Goal: Obtain resource: Download file/media

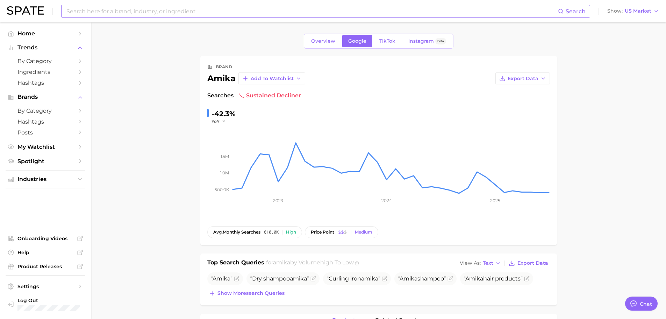
click at [147, 11] on input at bounding box center [312, 11] width 492 height 12
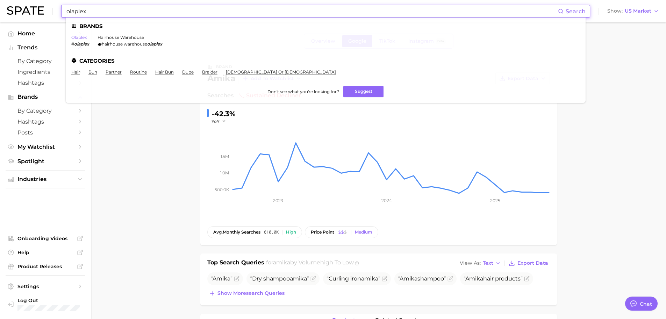
type input "olaplex"
click at [80, 38] on link "olaplex" at bounding box center [78, 37] width 15 height 5
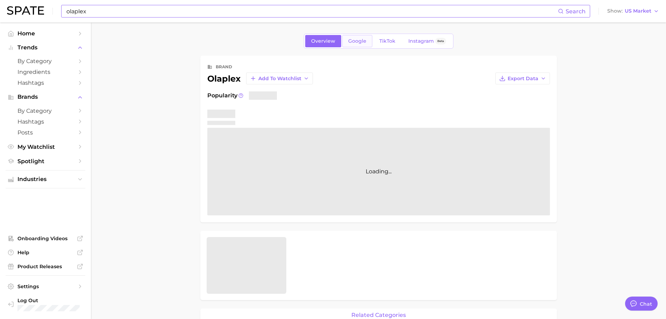
click at [358, 42] on span "Google" at bounding box center [357, 41] width 18 height 6
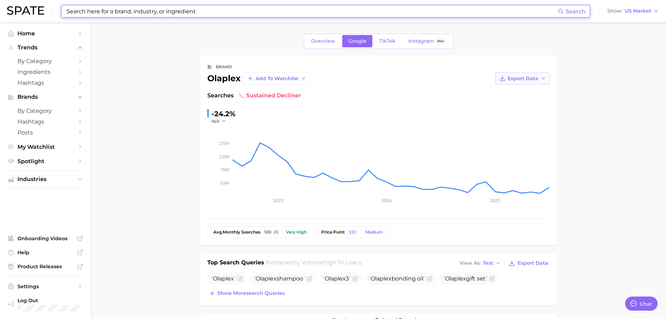
click at [528, 84] on button "Export Data" at bounding box center [523, 78] width 55 height 12
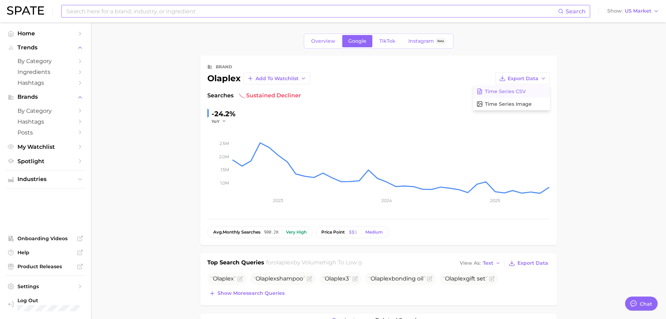
click at [524, 94] on span "Time Series CSV" at bounding box center [505, 91] width 41 height 6
click at [238, 4] on div "Search Show US Market" at bounding box center [333, 11] width 652 height 22
click at [235, 8] on input at bounding box center [312, 11] width 492 height 12
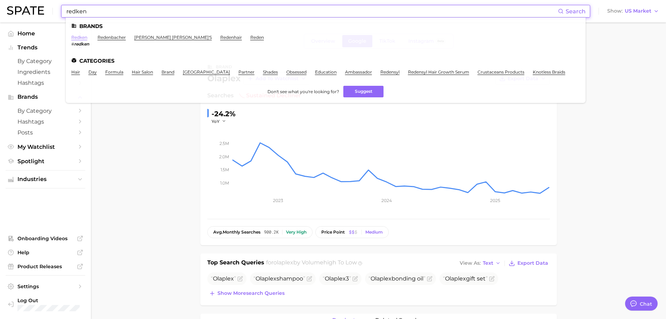
type input "redken"
click at [77, 37] on link "redken" at bounding box center [79, 37] width 16 height 5
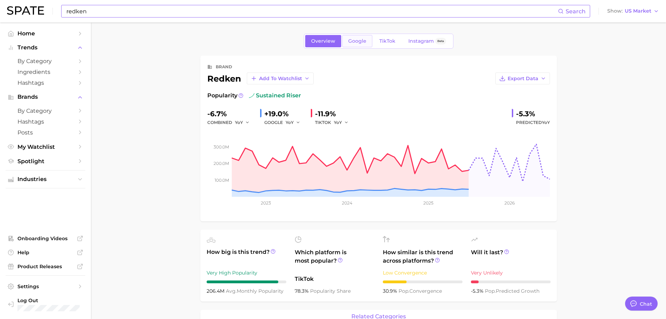
click at [356, 41] on span "Google" at bounding box center [357, 41] width 18 height 6
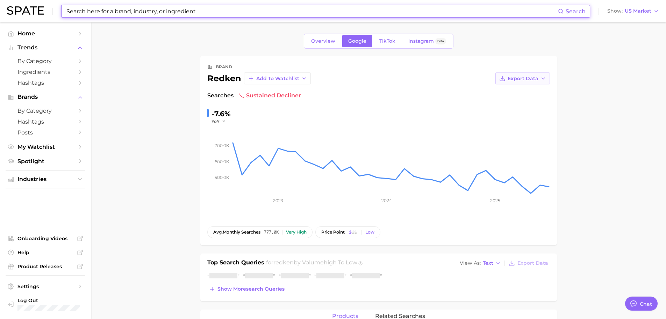
click at [520, 81] on span "Export Data" at bounding box center [523, 79] width 31 height 6
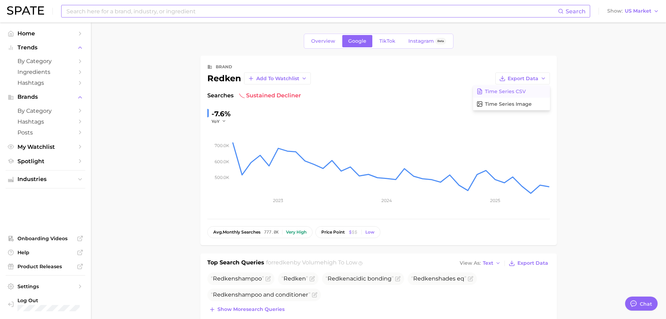
click at [521, 92] on span "Time Series CSV" at bounding box center [505, 91] width 41 height 6
click at [249, 5] on div "Search Show US Market" at bounding box center [333, 11] width 652 height 22
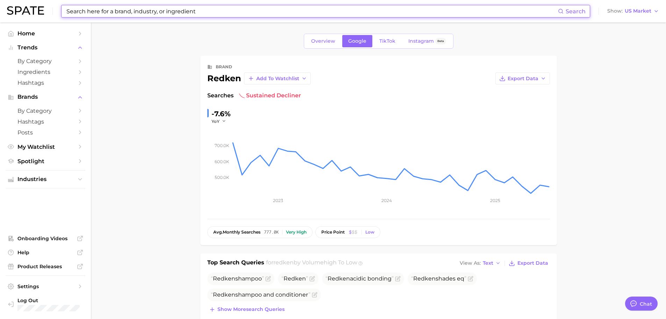
click at [248, 7] on input at bounding box center [312, 11] width 492 height 12
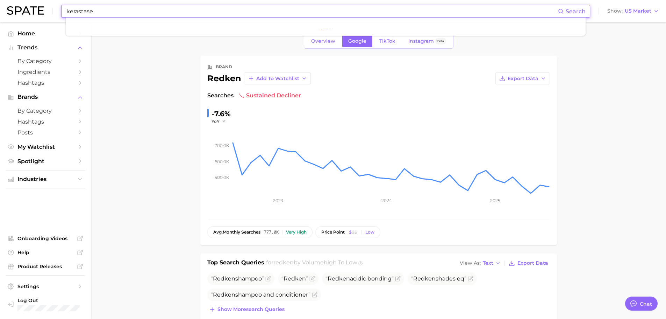
type input "kerastase"
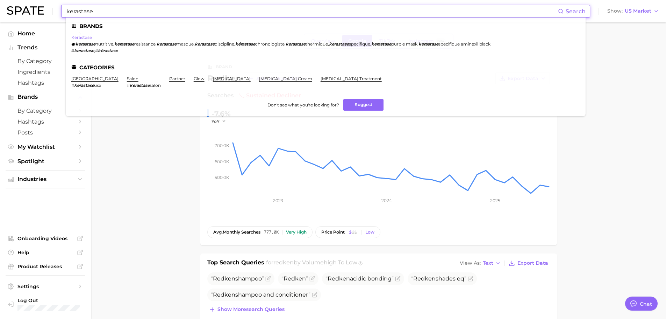
click at [88, 38] on link "kérastase" at bounding box center [81, 37] width 21 height 5
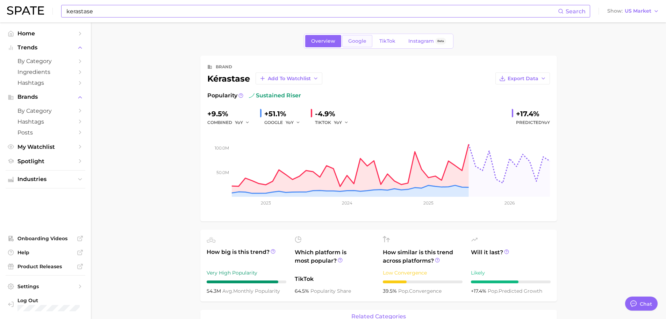
click at [360, 43] on span "Google" at bounding box center [357, 41] width 18 height 6
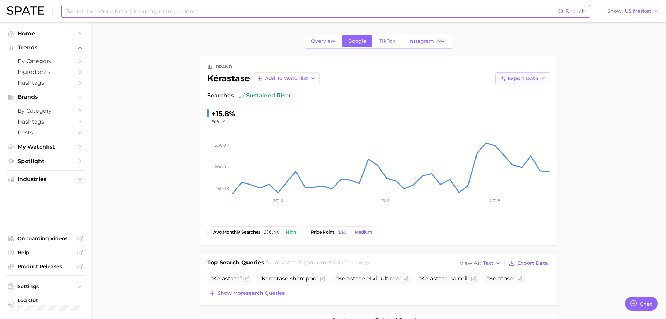
click at [510, 79] on span "Export Data" at bounding box center [523, 79] width 31 height 6
click at [513, 90] on span "Time Series CSV" at bounding box center [505, 91] width 41 height 6
click at [252, 10] on input at bounding box center [312, 11] width 492 height 12
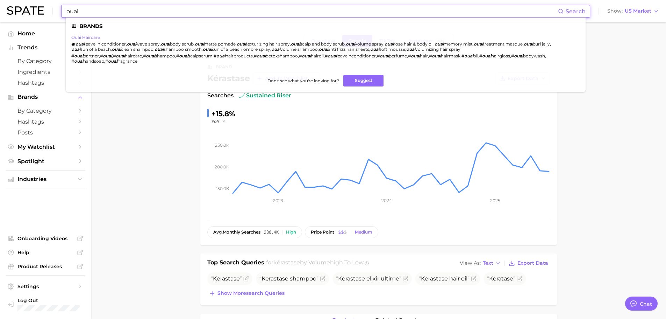
type input "ouai"
click at [95, 35] on ul "Brands ouai haircare ouai leave in conditioner , ouai wave spray , ouai body sc…" at bounding box center [326, 54] width 520 height 74
click at [89, 38] on link "ouai haircare" at bounding box center [85, 37] width 29 height 5
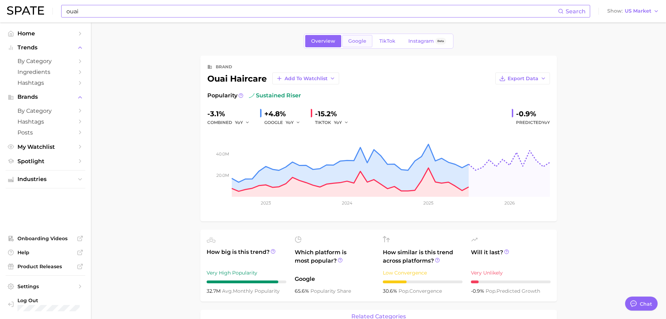
click at [350, 39] on span "Google" at bounding box center [357, 41] width 18 height 6
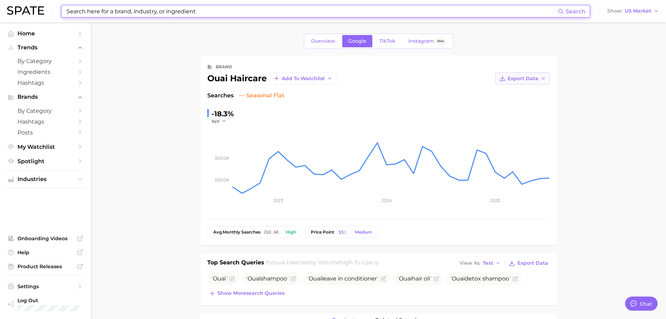
click at [511, 78] on span "Export Data" at bounding box center [523, 79] width 31 height 6
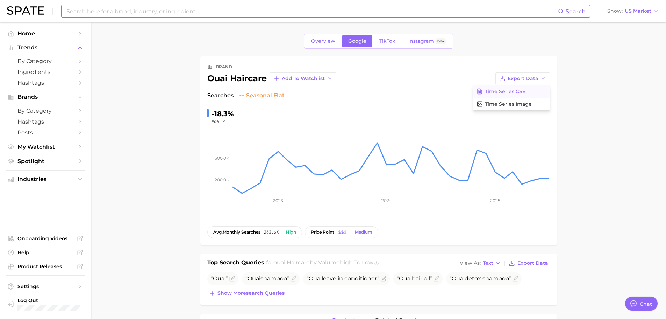
click at [520, 94] on span "Time Series CSV" at bounding box center [505, 91] width 41 height 6
click at [240, 13] on input at bounding box center [312, 11] width 492 height 12
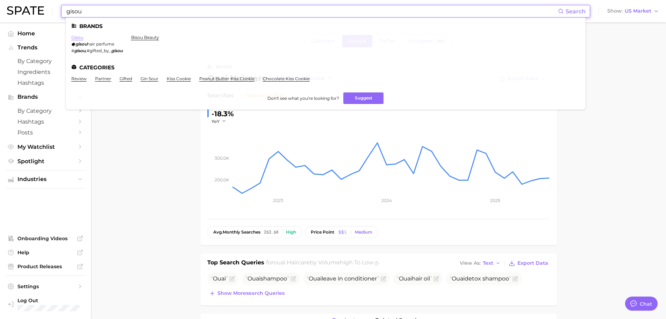
type input "gisou"
click at [78, 39] on link "gisou" at bounding box center [77, 37] width 12 height 5
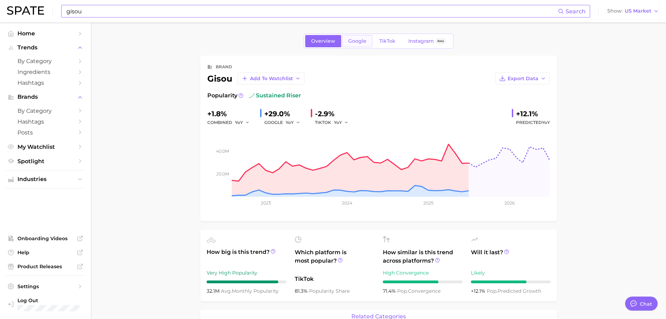
click at [350, 41] on span "Google" at bounding box center [357, 41] width 18 height 6
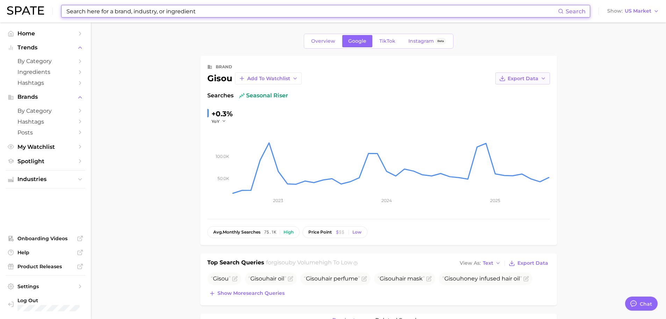
click at [527, 81] on button "Export Data" at bounding box center [523, 78] width 55 height 12
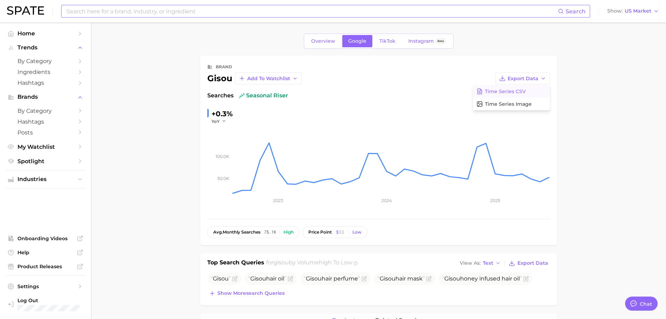
click at [530, 93] on button "Time Series CSV" at bounding box center [511, 91] width 77 height 13
click at [158, 8] on input at bounding box center [312, 11] width 492 height 12
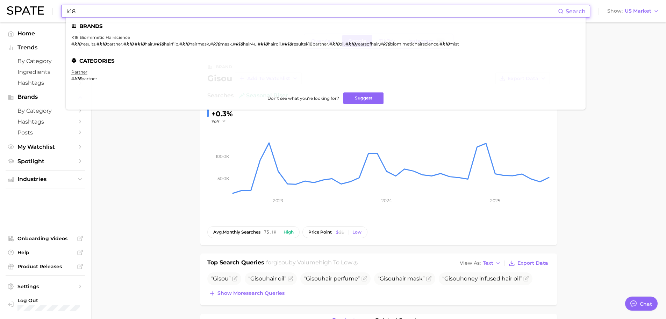
type input "k18"
click at [107, 34] on ul "Brands k18 biomimetic hairscience # k18 results , # k18 partner , # k18 , # k18…" at bounding box center [326, 63] width 520 height 92
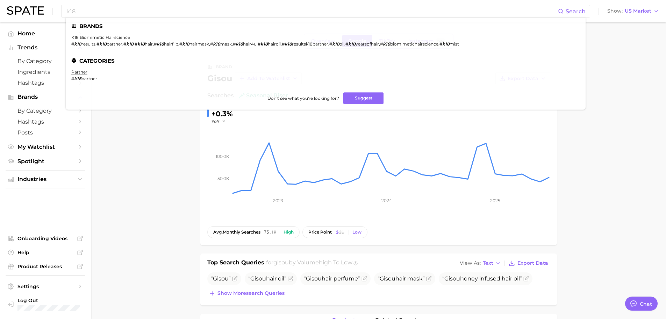
click at [109, 37] on link "k18 biomimetic hairscience" at bounding box center [100, 37] width 59 height 5
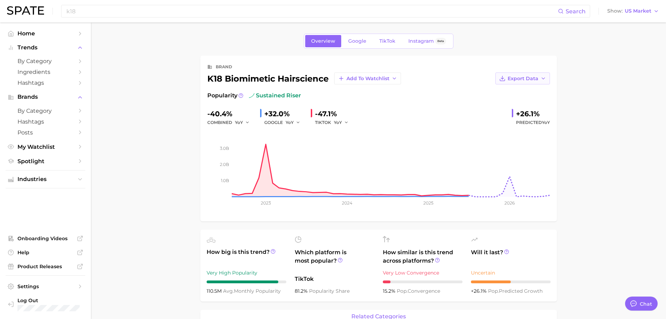
click at [505, 80] on icon "button" at bounding box center [502, 80] width 5 height 2
click at [513, 95] on button "Time Series CSV" at bounding box center [511, 91] width 77 height 13
click at [370, 38] on link "Google" at bounding box center [357, 41] width 30 height 12
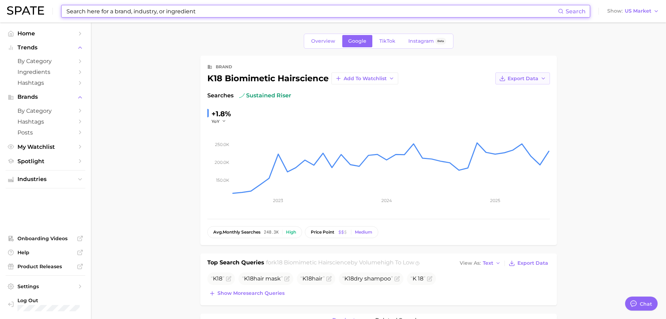
click at [528, 78] on span "Export Data" at bounding box center [523, 79] width 31 height 6
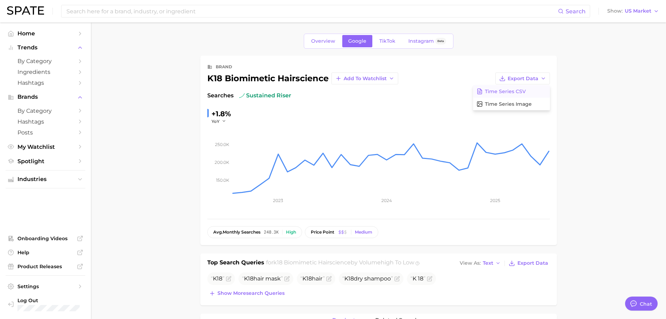
click at [526, 88] on button "Time Series CSV" at bounding box center [511, 91] width 77 height 13
click at [149, 10] on input at bounding box center [312, 11] width 492 height 12
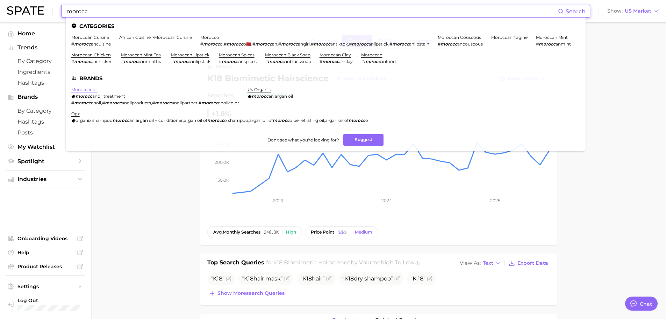
type input "morocc"
click at [92, 90] on link "moroccanoil" at bounding box center [84, 89] width 26 height 5
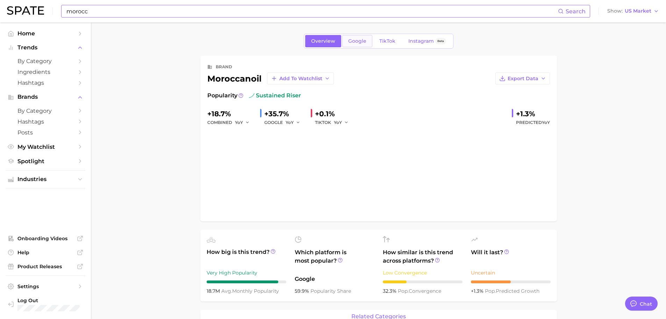
click at [355, 44] on link "Google" at bounding box center [357, 41] width 30 height 12
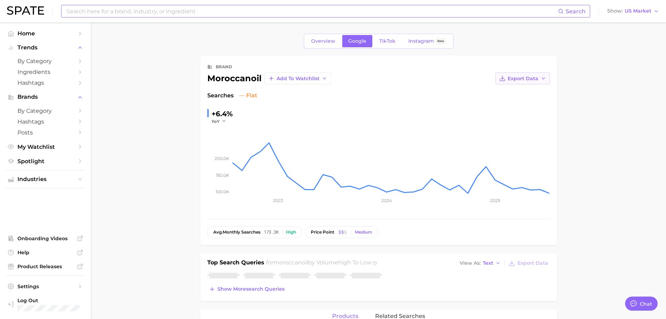
click at [514, 76] on span "Export Data" at bounding box center [523, 79] width 31 height 6
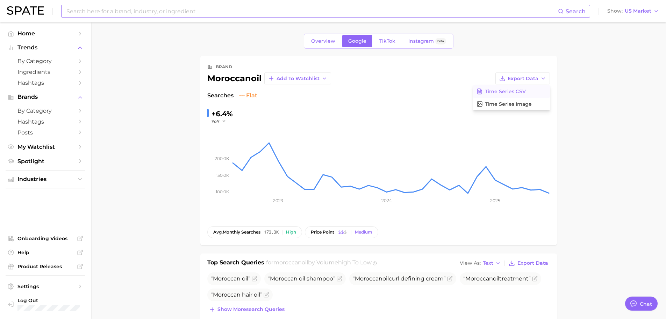
click at [517, 92] on span "Time Series CSV" at bounding box center [505, 91] width 41 height 6
